Goal: Check status: Check status

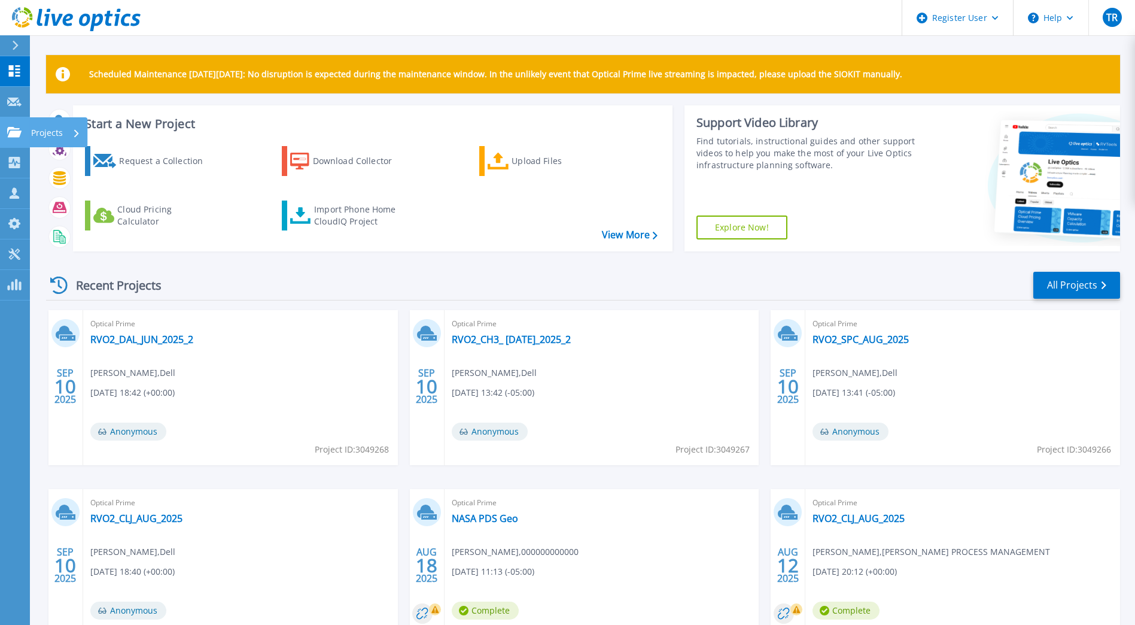
click at [17, 130] on icon at bounding box center [14, 132] width 14 height 10
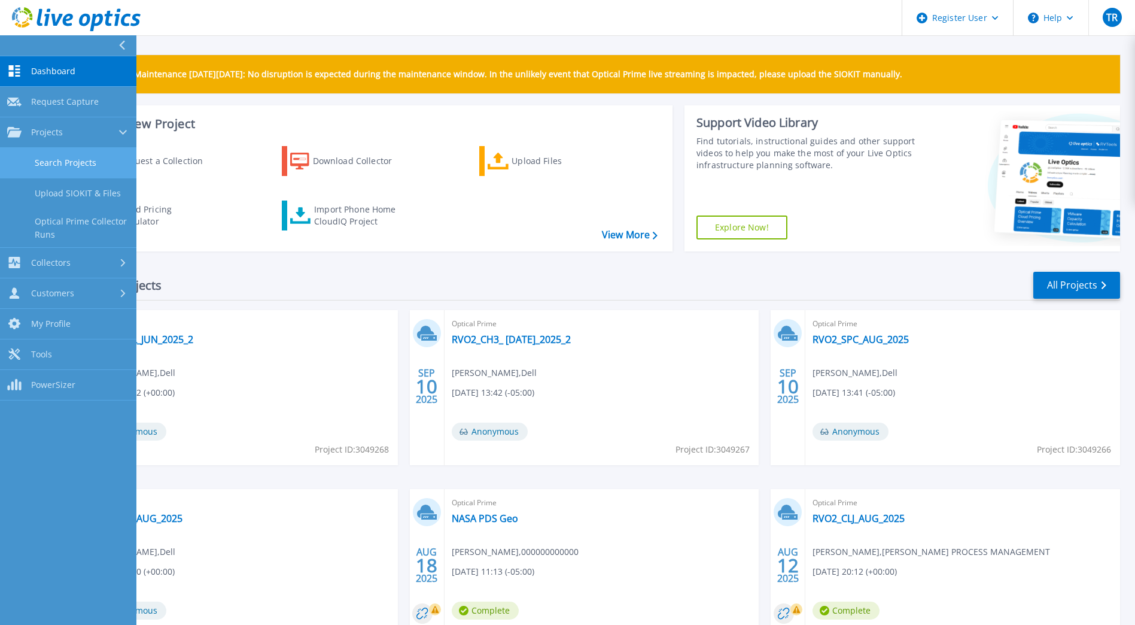
click at [50, 163] on link "Search Projects" at bounding box center [68, 163] width 136 height 31
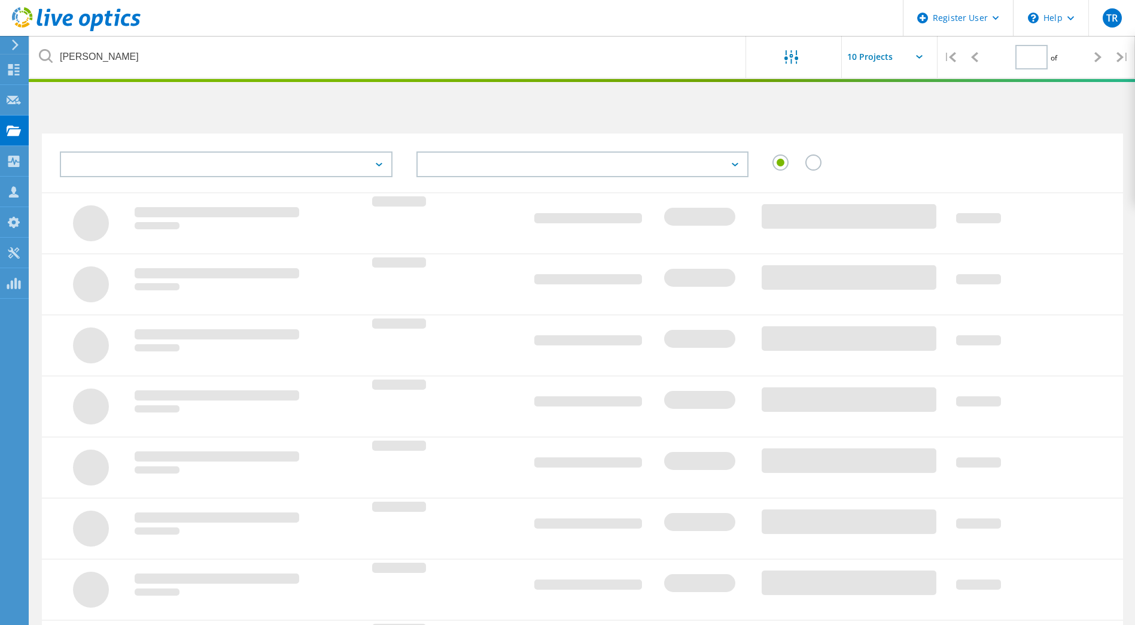
type input "1"
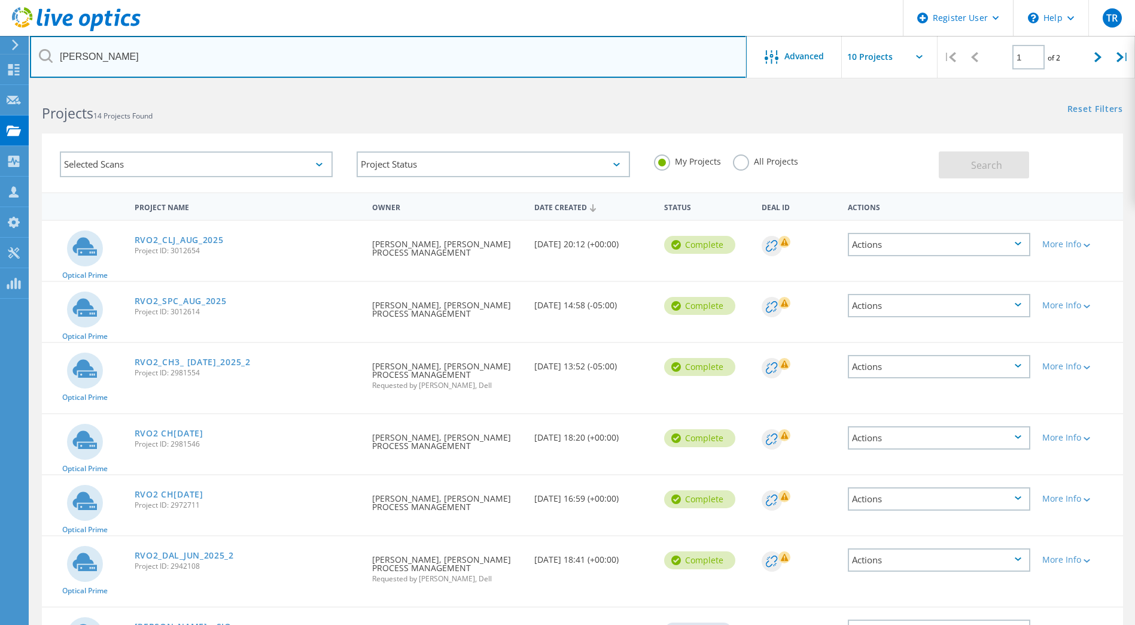
click at [155, 56] on input "[PERSON_NAME]" at bounding box center [388, 57] width 717 height 42
paste input "3049345"
type input "3049345"
